Goal: Transaction & Acquisition: Purchase product/service

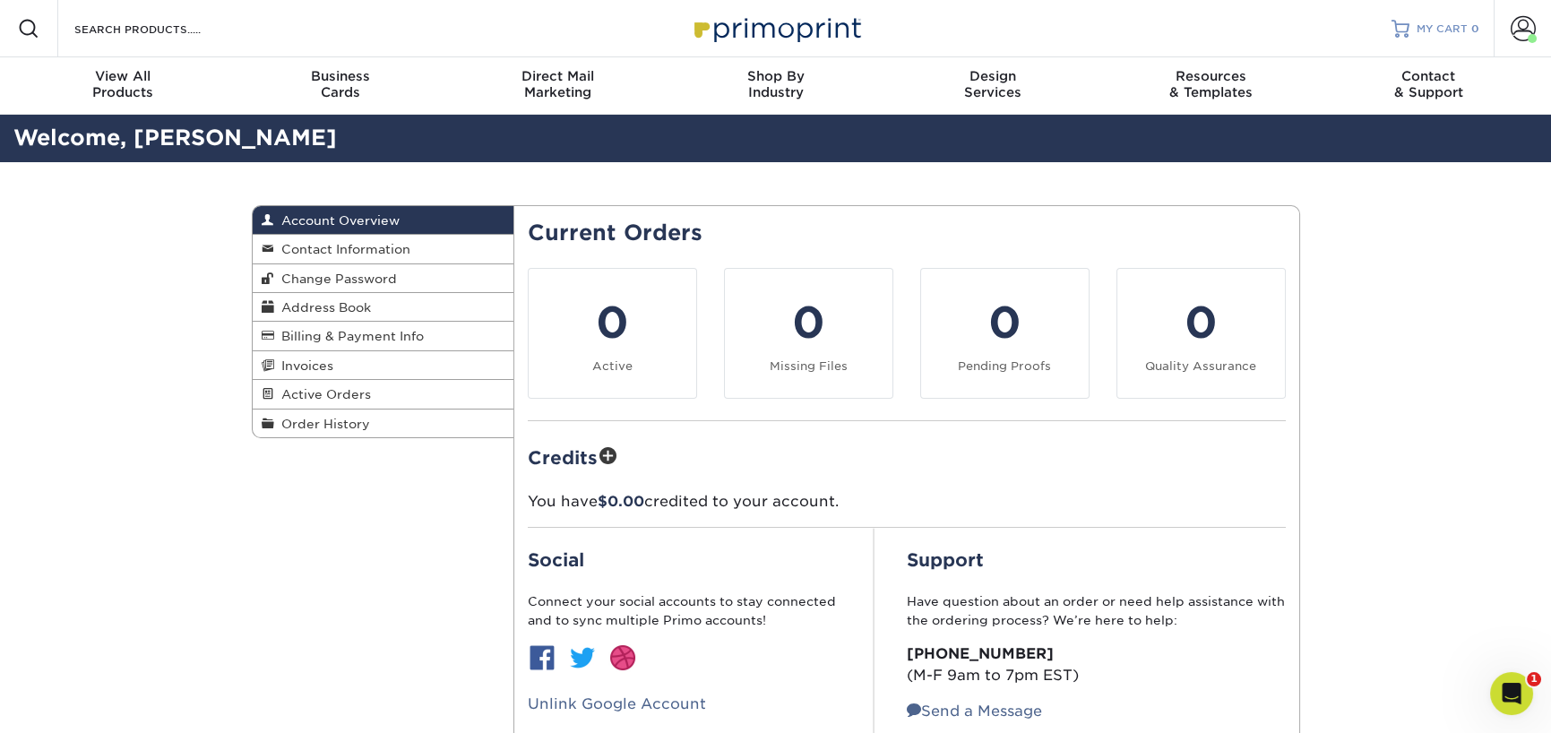
click at [1401, 21] on div at bounding box center [1400, 29] width 18 height 18
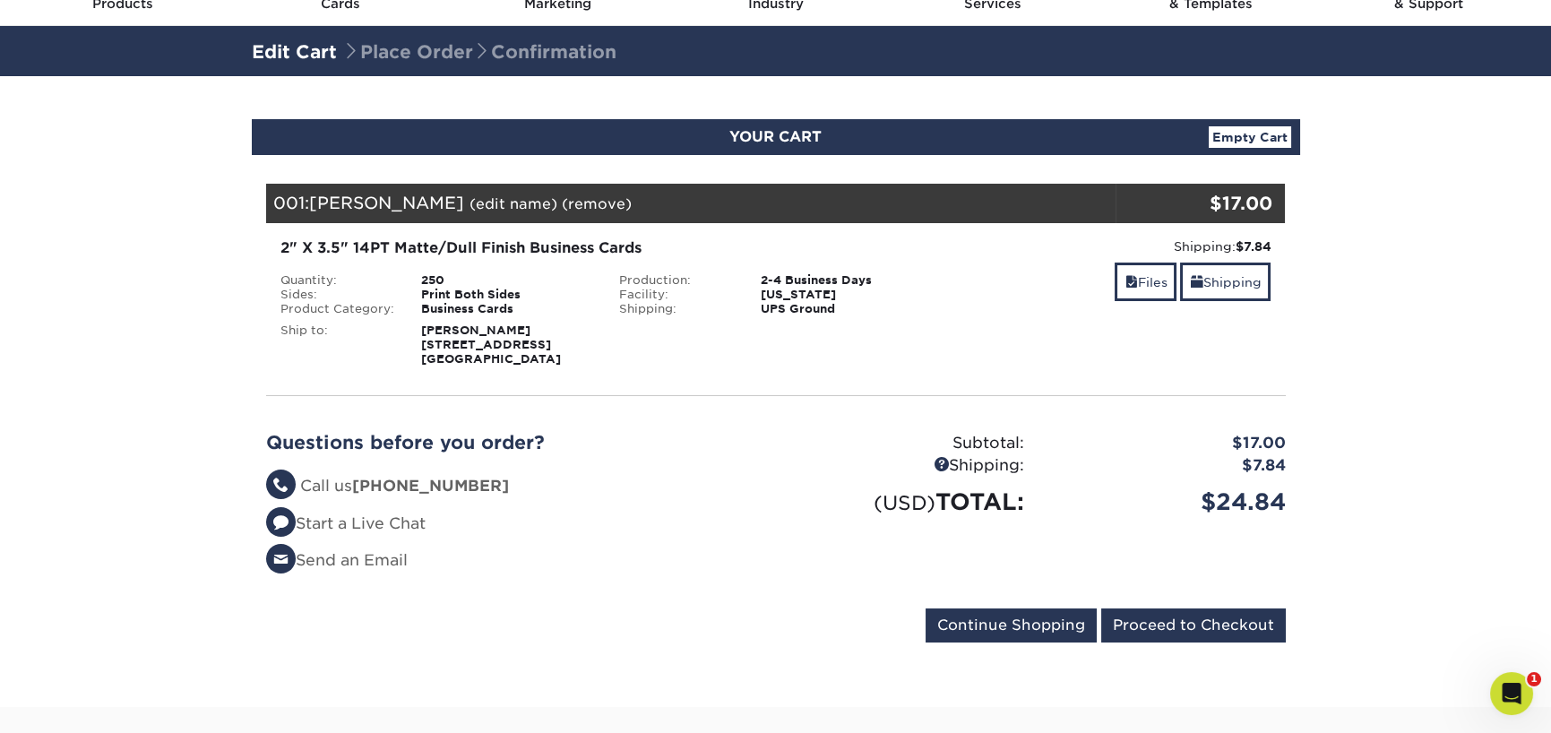
scroll to position [67, 0]
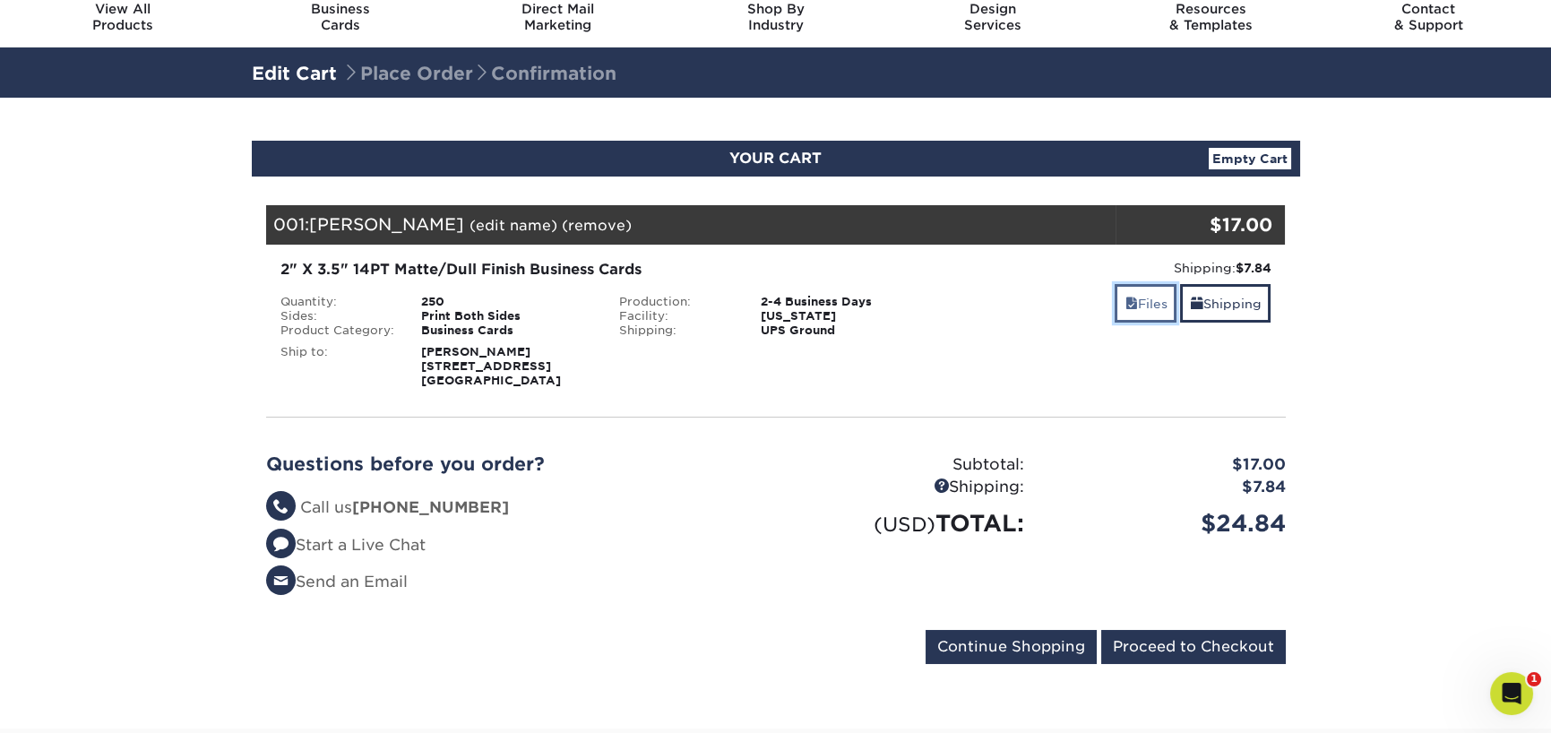
click at [1126, 298] on span at bounding box center [1130, 304] width 13 height 14
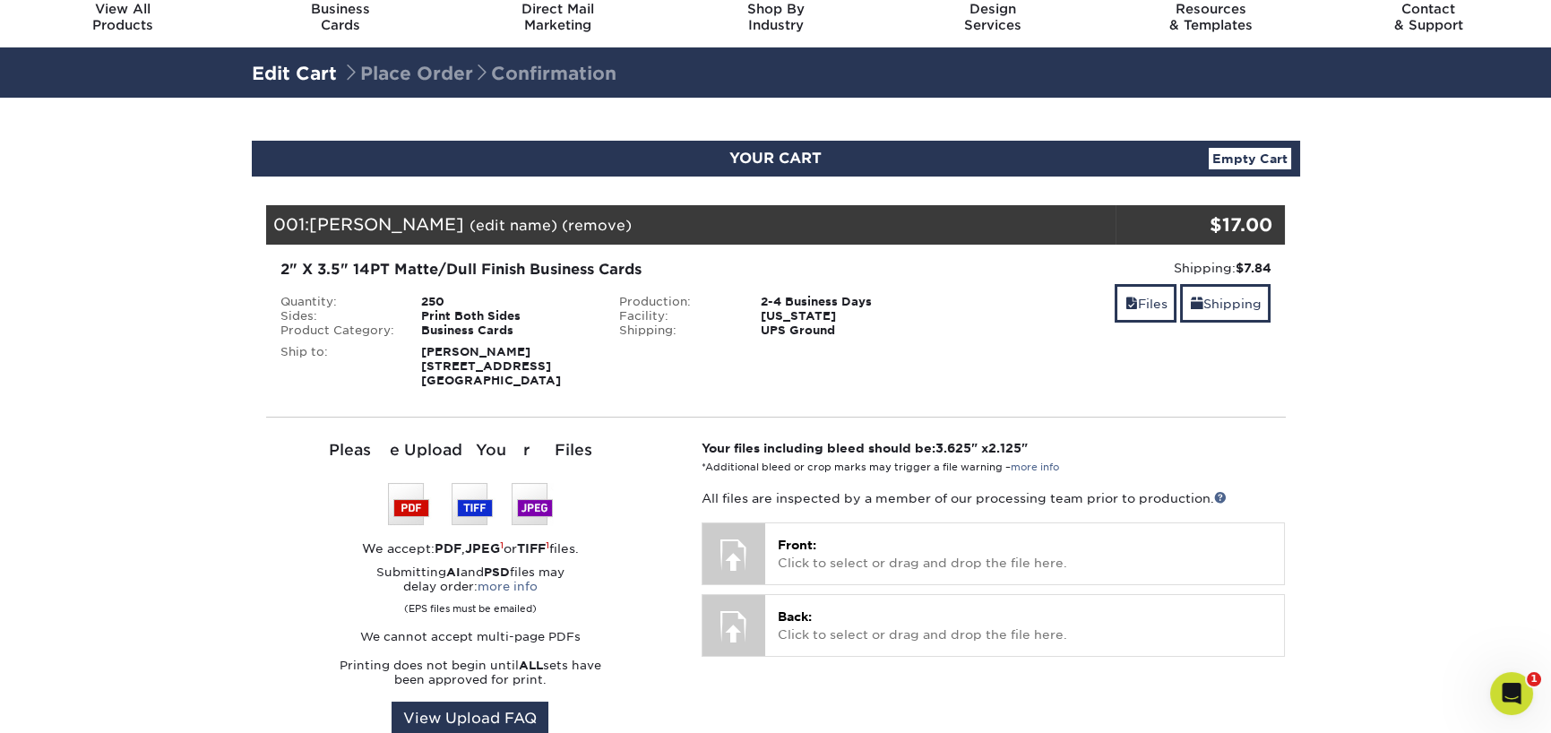
click at [408, 512] on img at bounding box center [470, 504] width 165 height 42
click at [511, 708] on link "View Upload FAQ" at bounding box center [469, 718] width 157 height 34
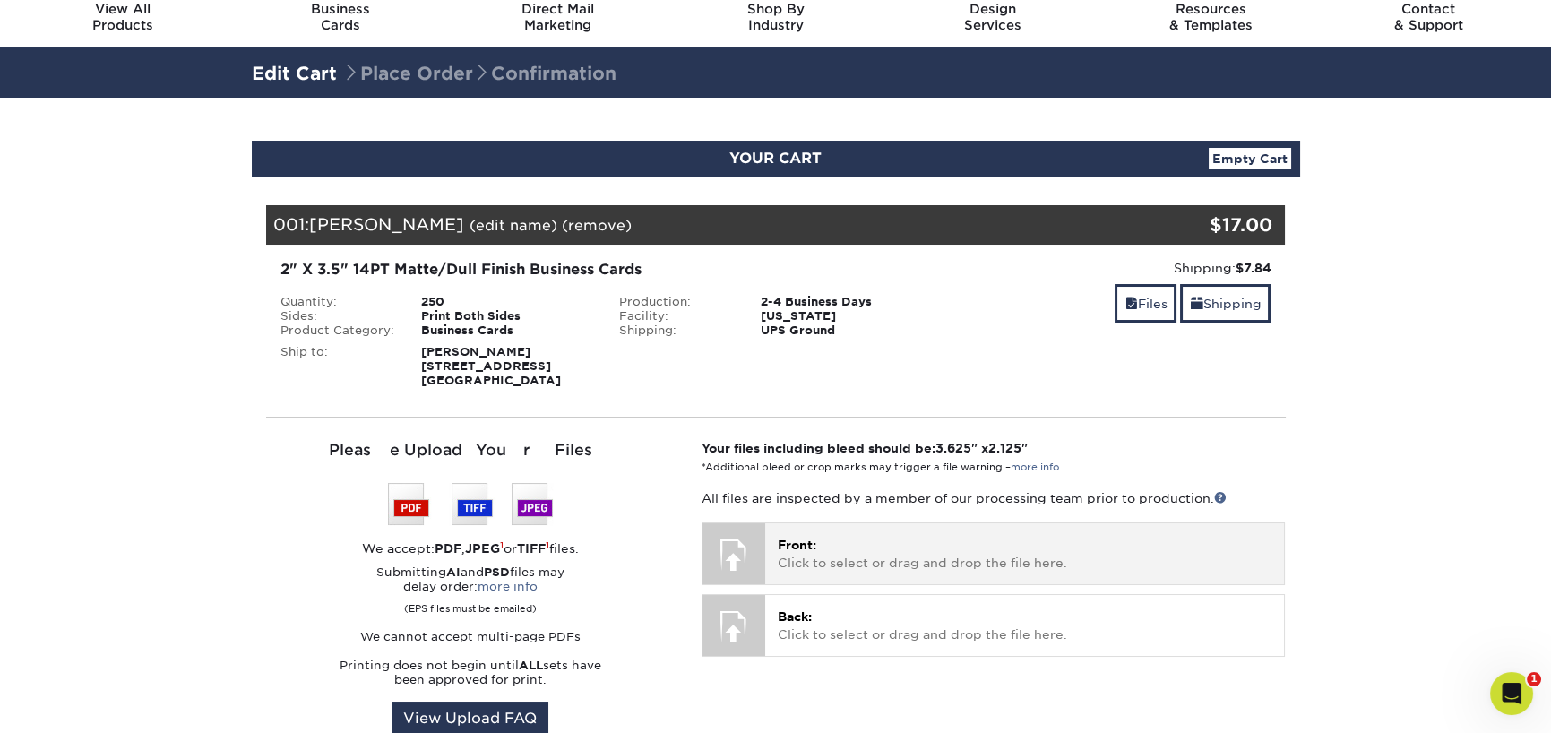
click at [744, 546] on div at bounding box center [733, 554] width 63 height 63
click at [811, 550] on span "Front:" at bounding box center [797, 544] width 39 height 14
